Goal: Check status

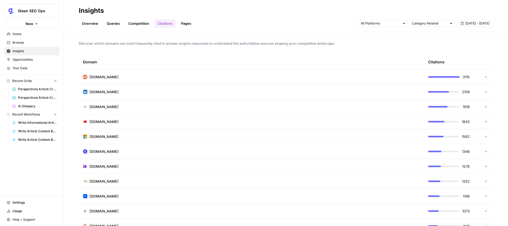
click at [464, 22] on \(Stroke\) "button" at bounding box center [462, 23] width 3 height 3
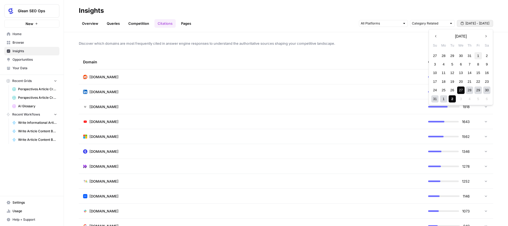
click at [477, 55] on div "1" at bounding box center [477, 55] width 7 height 7
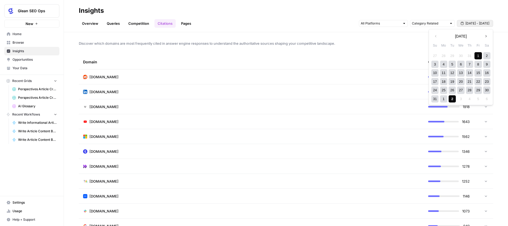
click at [451, 99] on div "2" at bounding box center [451, 98] width 7 height 7
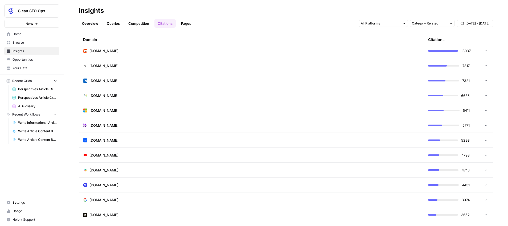
scroll to position [29, 0]
